Goal: Find contact information: Find contact information

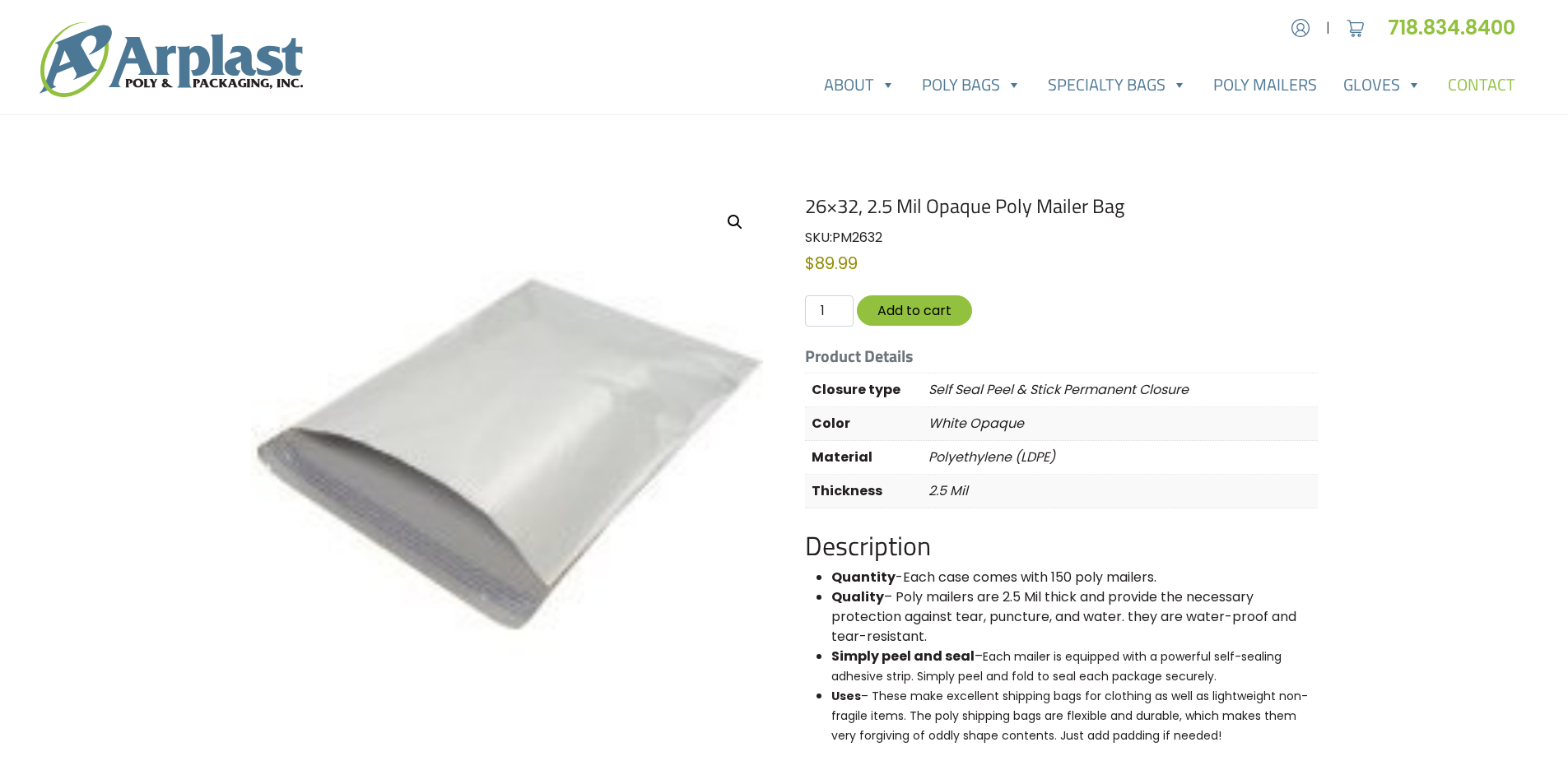
click at [1500, 82] on link "Contact" at bounding box center [1481, 85] width 94 height 33
